Goal: Subscribe to service/newsletter

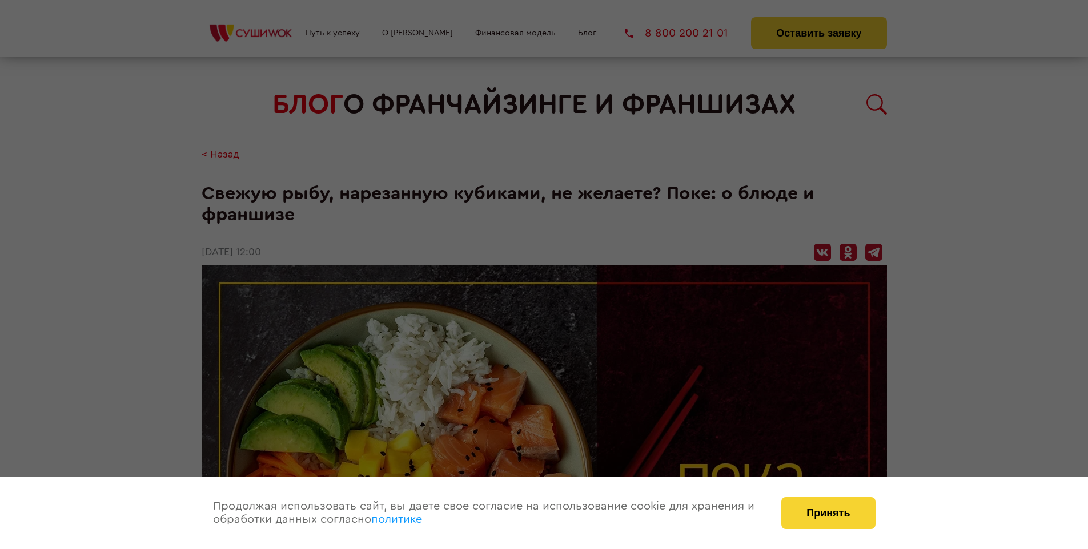
scroll to position [1163, 0]
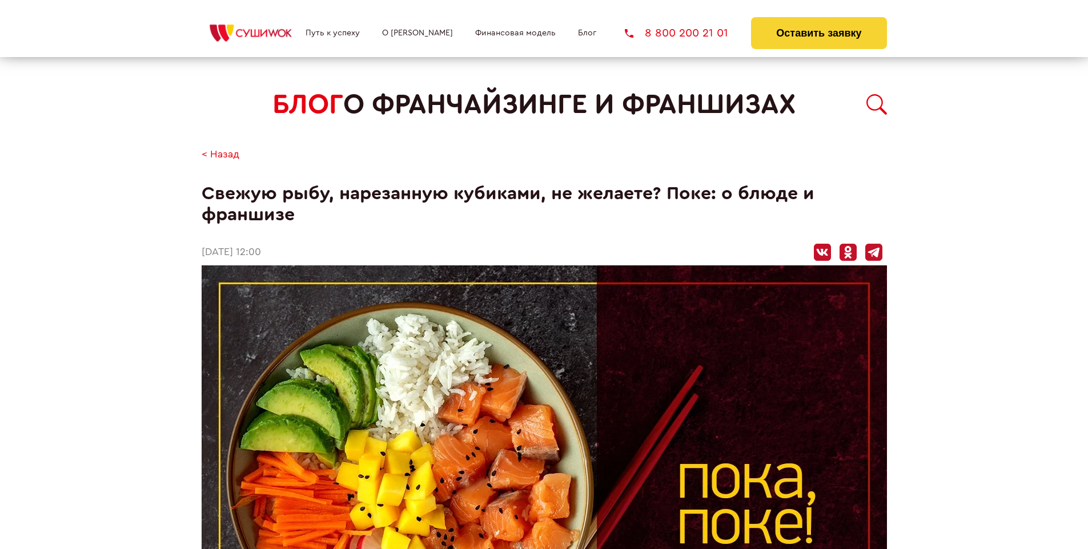
scroll to position [1163, 0]
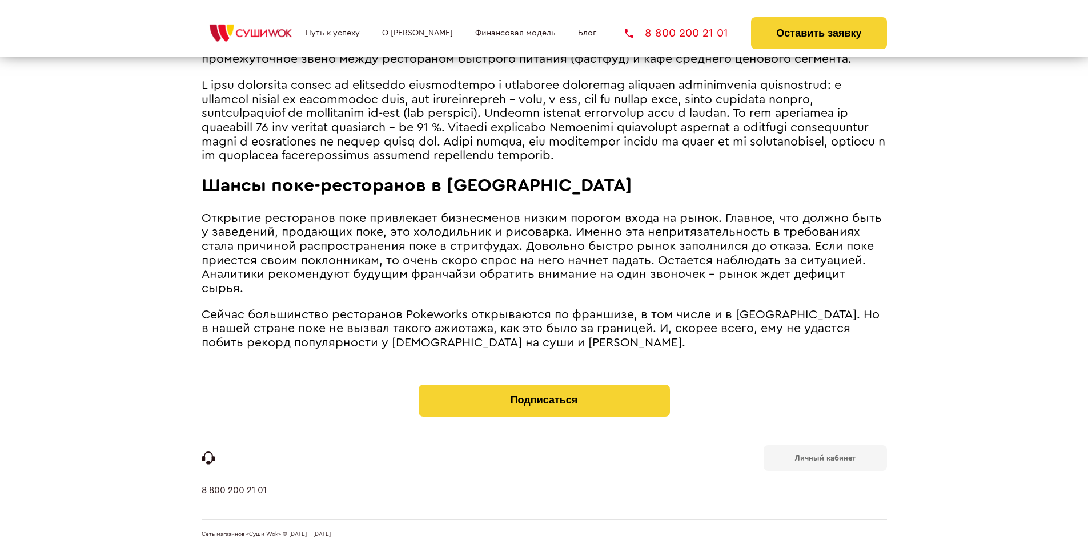
click at [825, 457] on b "Личный кабинет" at bounding box center [825, 458] width 61 height 7
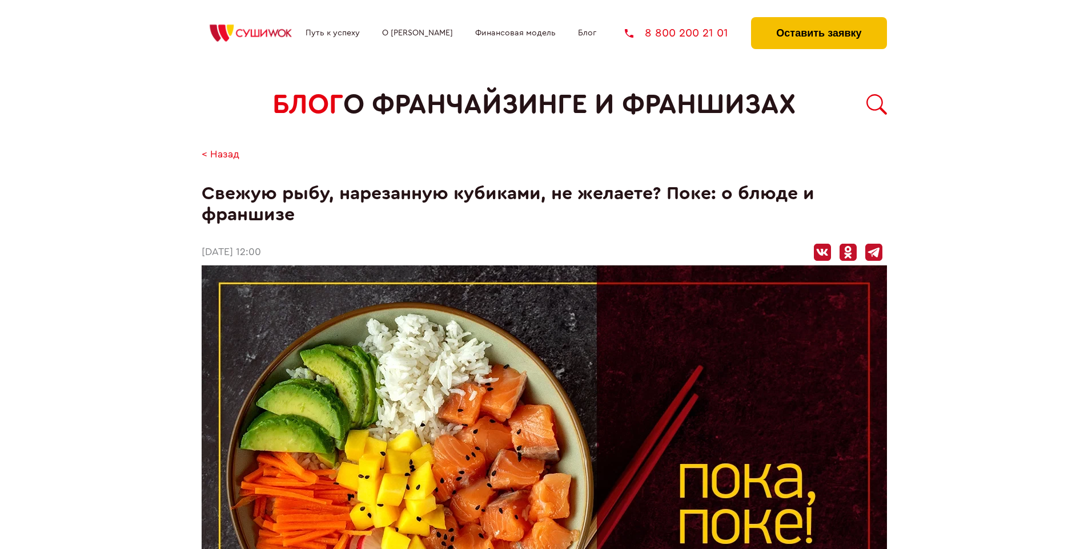
click at [818, 20] on button "Оставить заявку" at bounding box center [818, 33] width 135 height 32
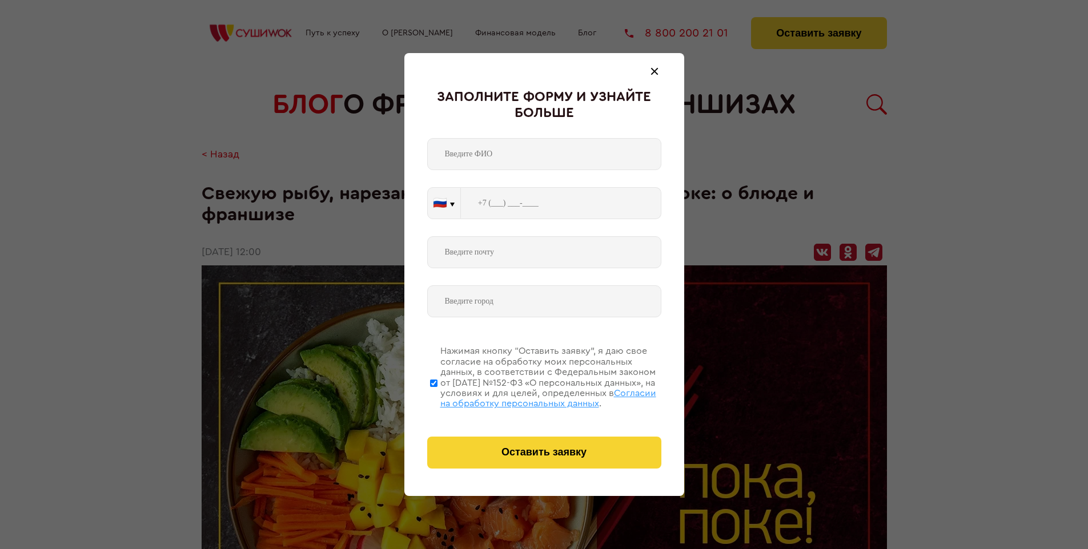
click at [529, 397] on span "Согласии на обработку персональных данных" at bounding box center [548, 398] width 216 height 19
click at [437, 397] on input "Нажимая кнопку “Оставить заявку”, я даю свое согласие на обработку моих персона…" at bounding box center [433, 383] width 7 height 91
checkbox input "false"
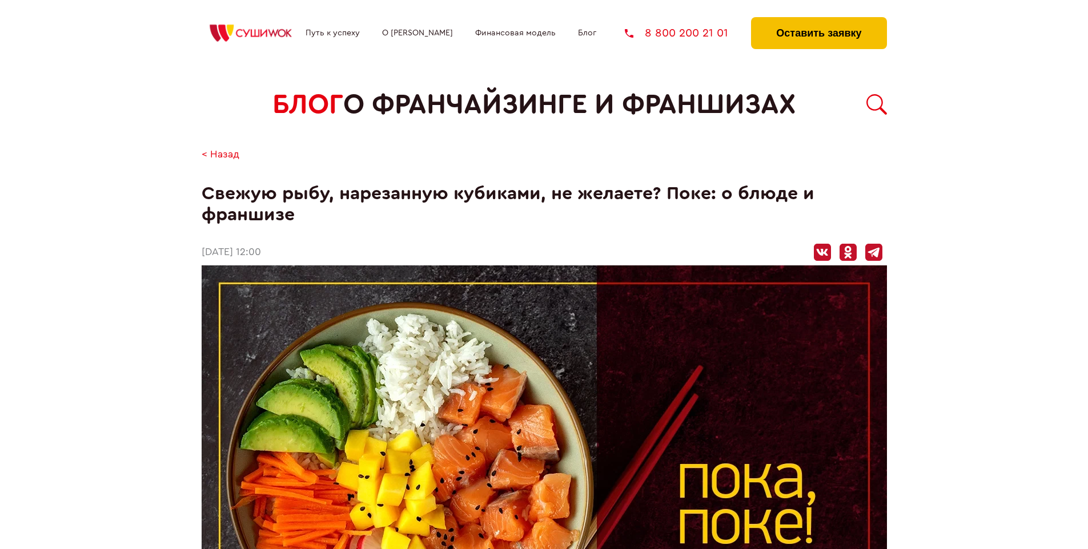
click at [818, 20] on button "Оставить заявку" at bounding box center [818, 33] width 135 height 32
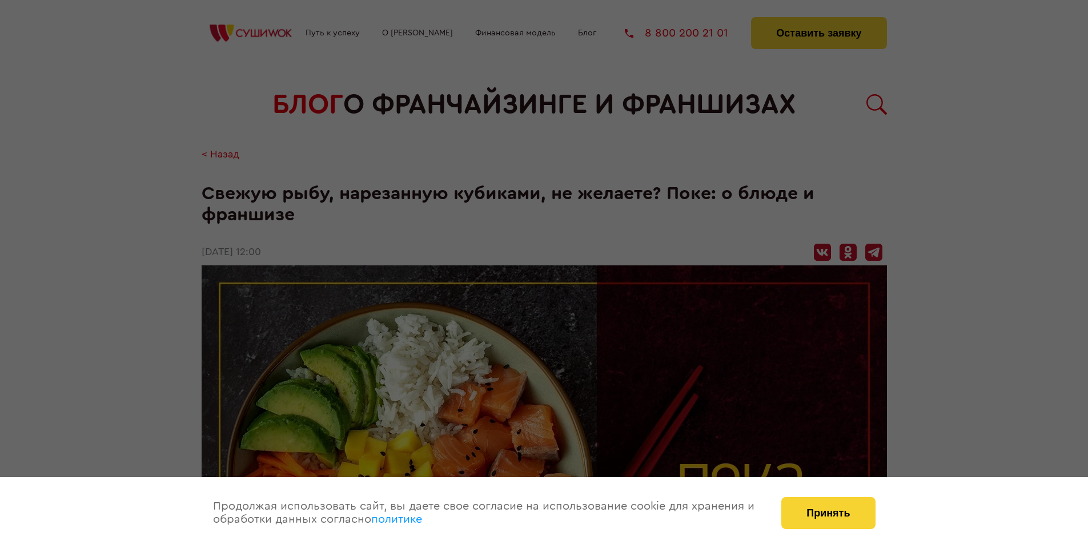
scroll to position [1163, 0]
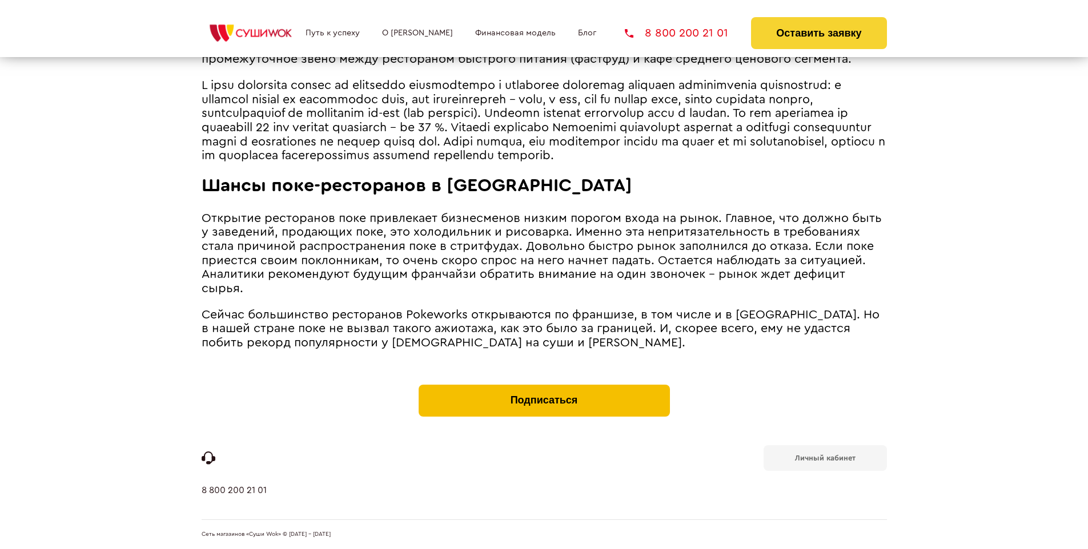
click at [544, 387] on button "Подписаться" at bounding box center [544, 401] width 251 height 32
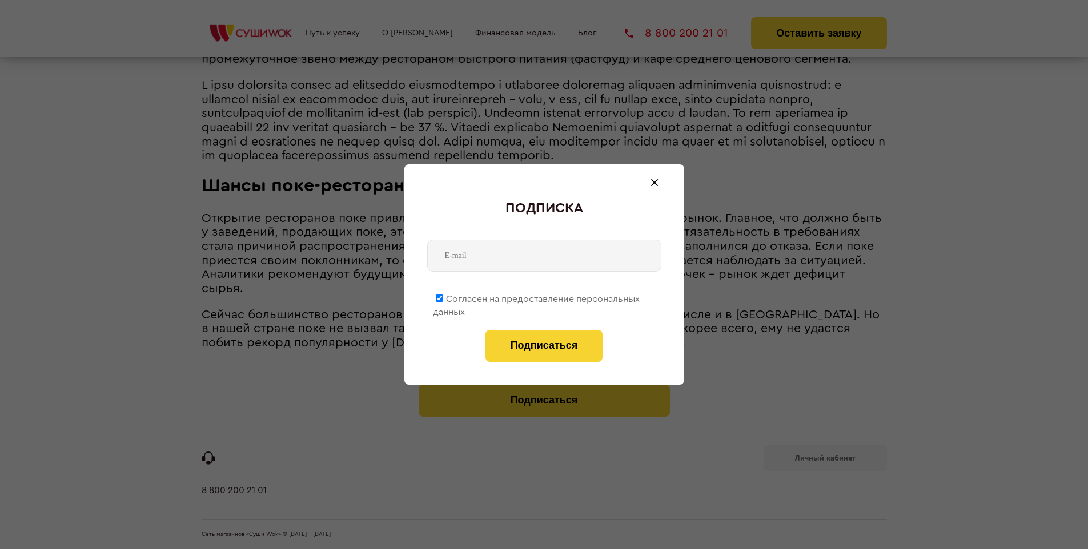
click at [537, 297] on span "Согласен на предоставление персональных данных" at bounding box center [536, 306] width 207 height 22
click at [443, 297] on input "Согласен на предоставление персональных данных" at bounding box center [439, 298] width 7 height 7
checkbox input "false"
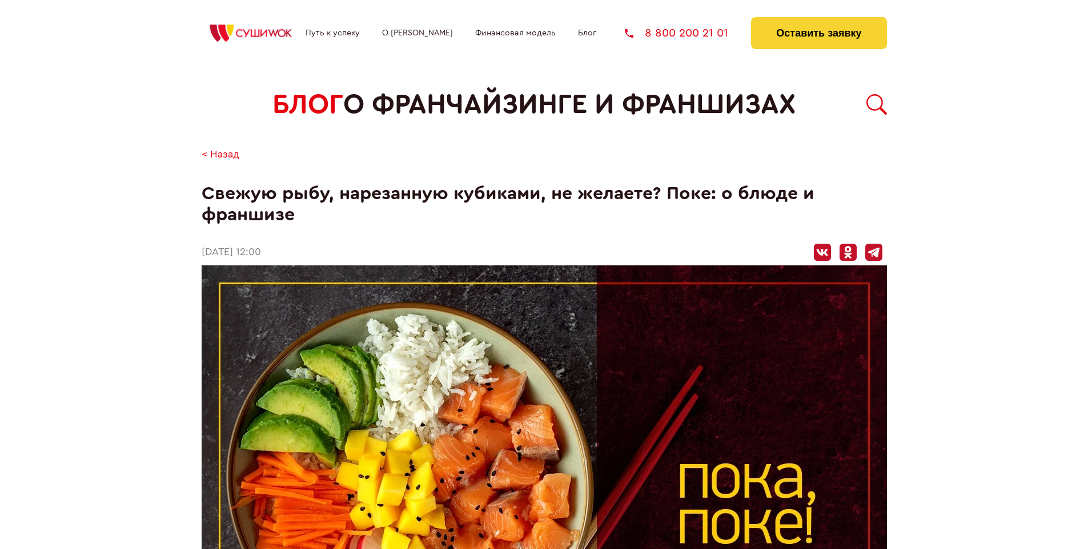
scroll to position [1163, 0]
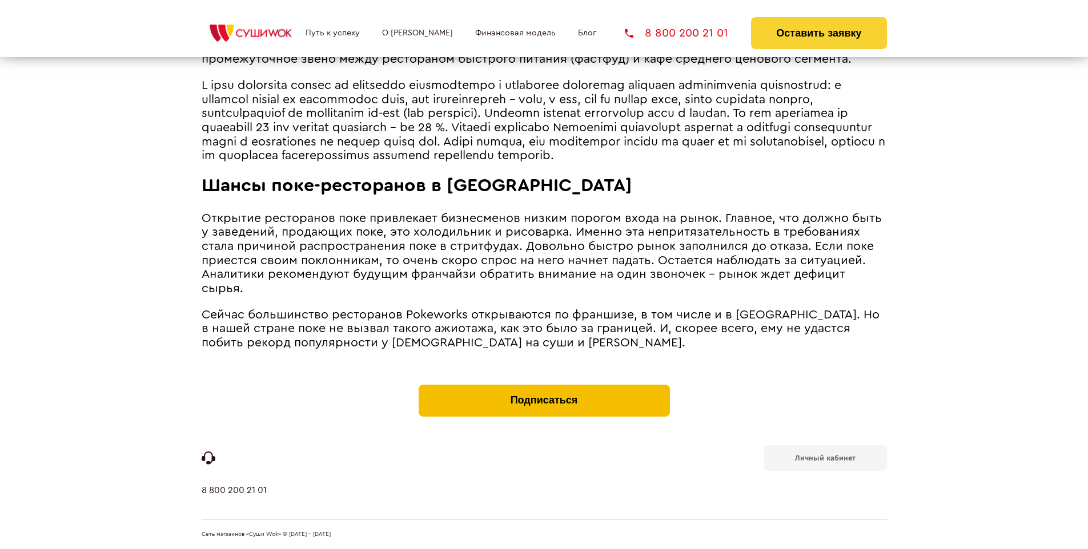
click at [544, 387] on button "Подписаться" at bounding box center [544, 401] width 251 height 32
